Goal: Find specific page/section: Find specific page/section

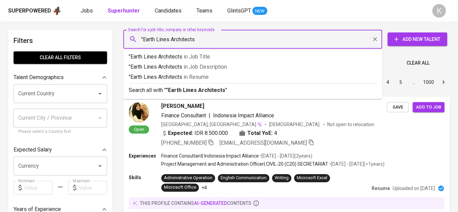
type input ""Earth Lines Architects""
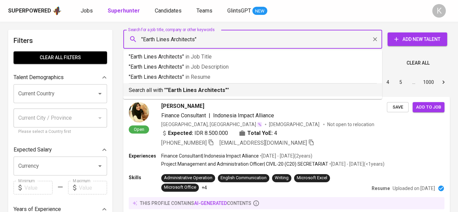
click at [187, 88] on b ""Earth Lines Architects"" at bounding box center [196, 90] width 61 height 6
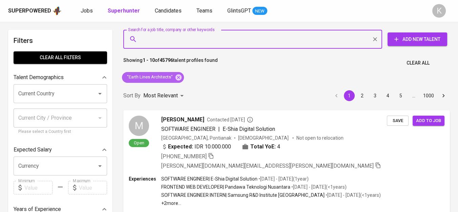
click at [179, 76] on icon at bounding box center [178, 77] width 6 height 6
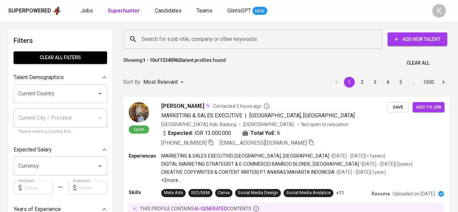
click at [215, 38] on input "Search for a job title, company or other keywords" at bounding box center [254, 39] width 229 height 13
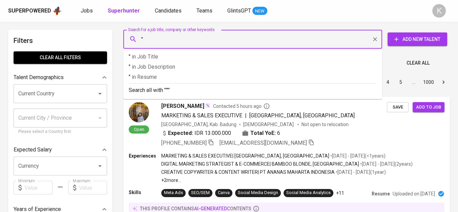
paste input "[PERSON_NAME]"
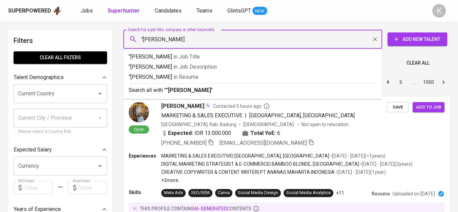
type input ""[PERSON_NAME]""
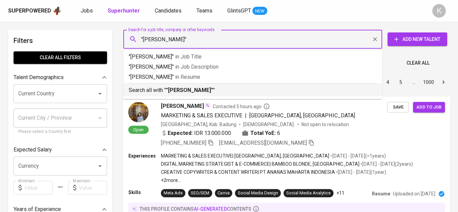
drag, startPoint x: 219, startPoint y: 93, endPoint x: 278, endPoint y: 212, distance: 132.1
click at [218, 93] on p "Search all with " "[PERSON_NAME]" "" at bounding box center [253, 90] width 248 height 8
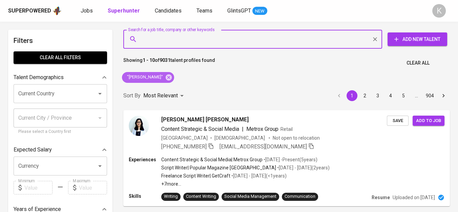
click at [167, 76] on icon at bounding box center [169, 77] width 6 height 6
